Goal: Information Seeking & Learning: Learn about a topic

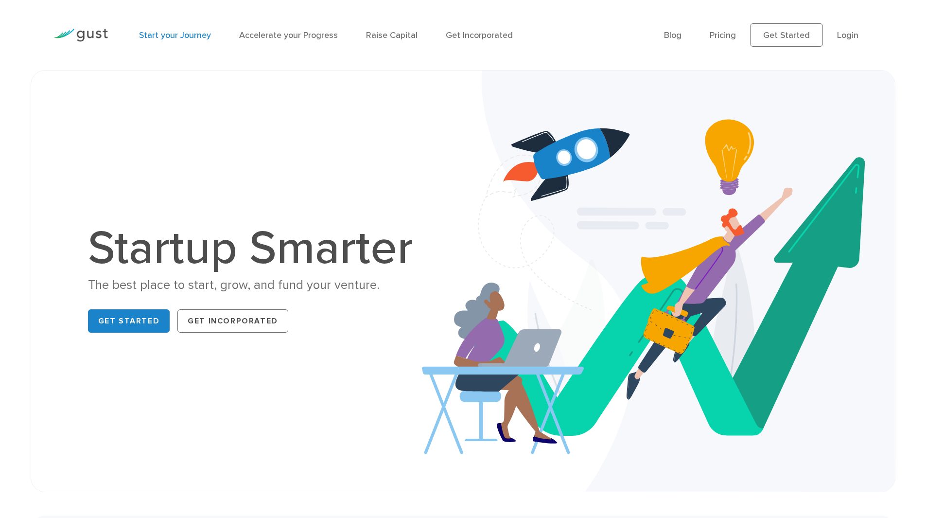
drag, startPoint x: 0, startPoint y: 0, endPoint x: 174, endPoint y: 34, distance: 176.9
click at [174, 34] on link "Start your Journey" at bounding box center [175, 35] width 72 height 10
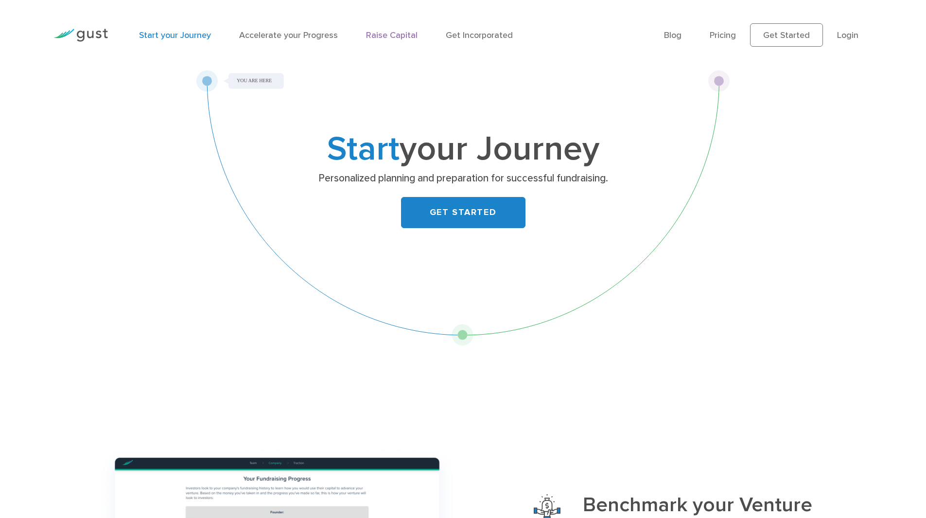
click at [394, 33] on link "Raise Capital" at bounding box center [392, 35] width 52 height 10
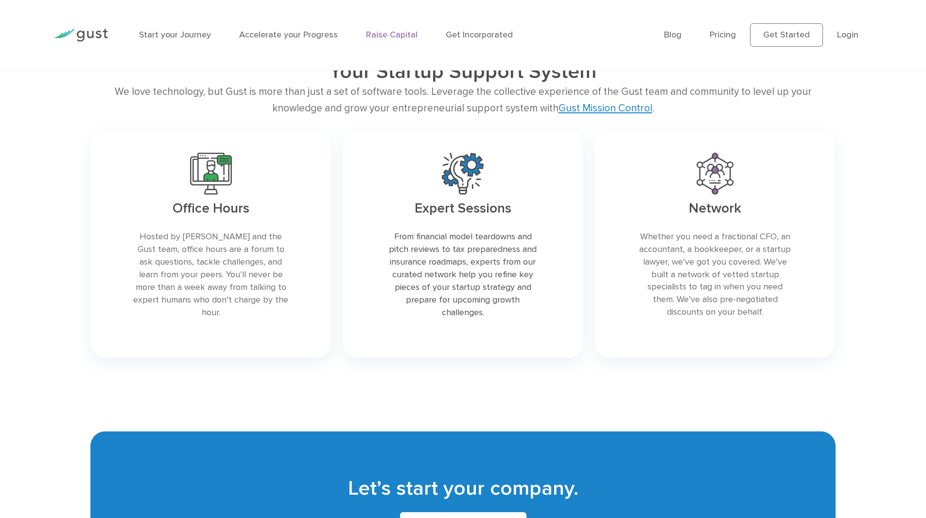
scroll to position [1998, 0]
